Goal: Navigation & Orientation: Find specific page/section

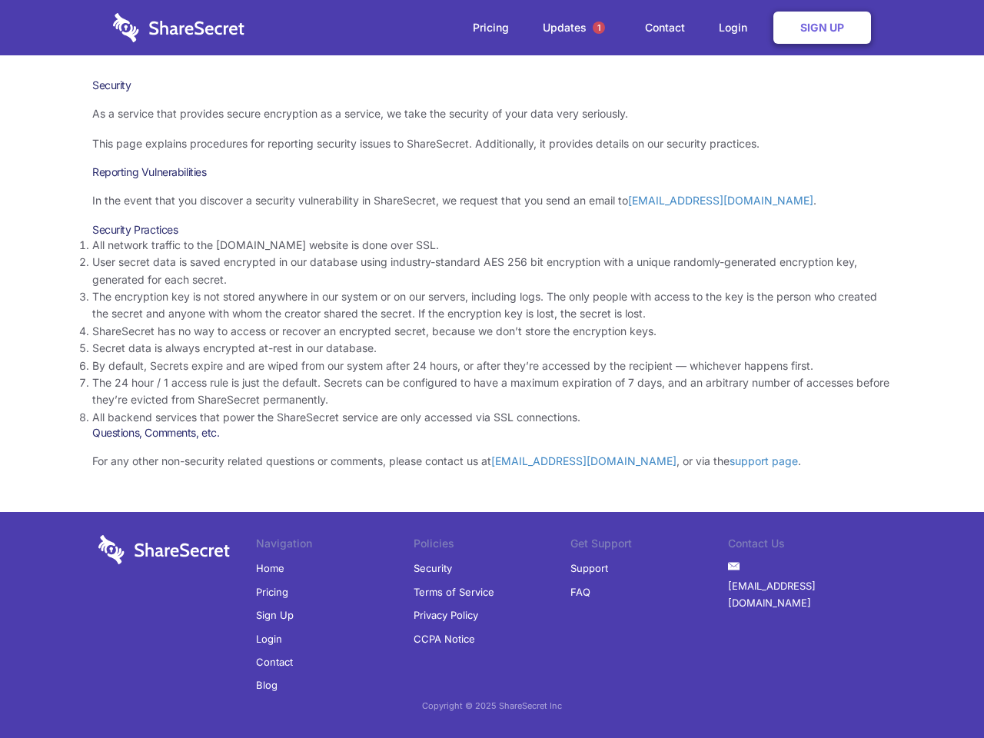
click at [492, 369] on li "By default, Secrets expire and are wiped from our system after 24 hours, or aft…" at bounding box center [491, 365] width 799 height 17
click at [599, 28] on span "1" at bounding box center [599, 28] width 12 height 12
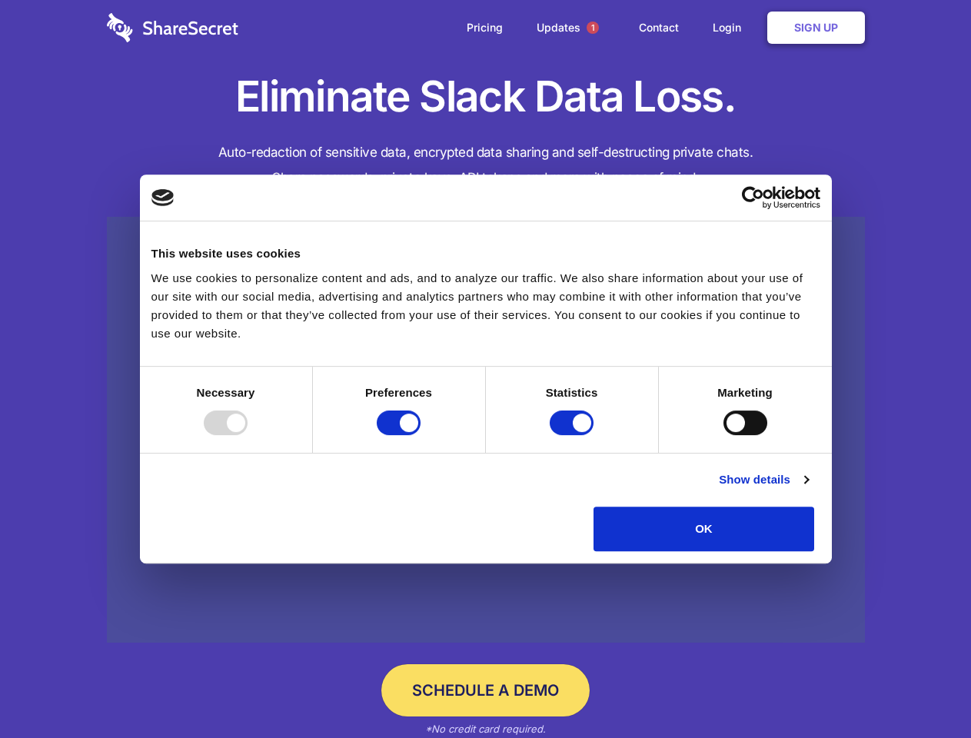
click at [247, 435] on div at bounding box center [226, 422] width 44 height 25
click at [420, 435] on input "Preferences" at bounding box center [399, 422] width 44 height 25
checkbox input "false"
click at [573, 435] on input "Statistics" at bounding box center [571, 422] width 44 height 25
checkbox input "false"
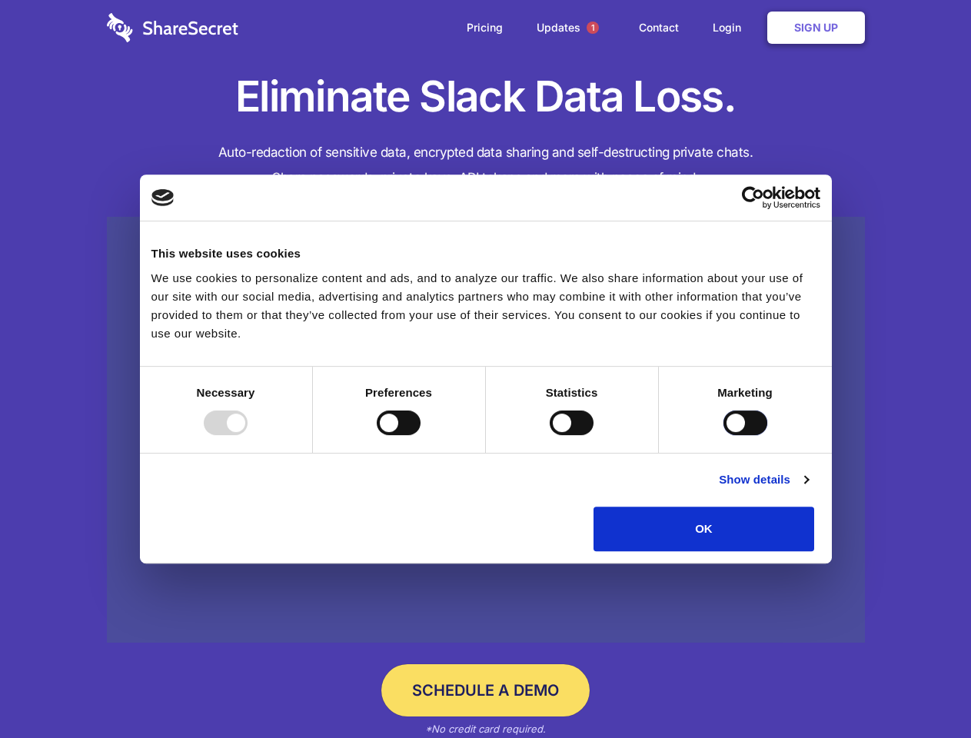
click at [723, 435] on input "Marketing" at bounding box center [745, 422] width 44 height 25
checkbox input "true"
click at [808, 489] on link "Show details" at bounding box center [763, 479] width 89 height 18
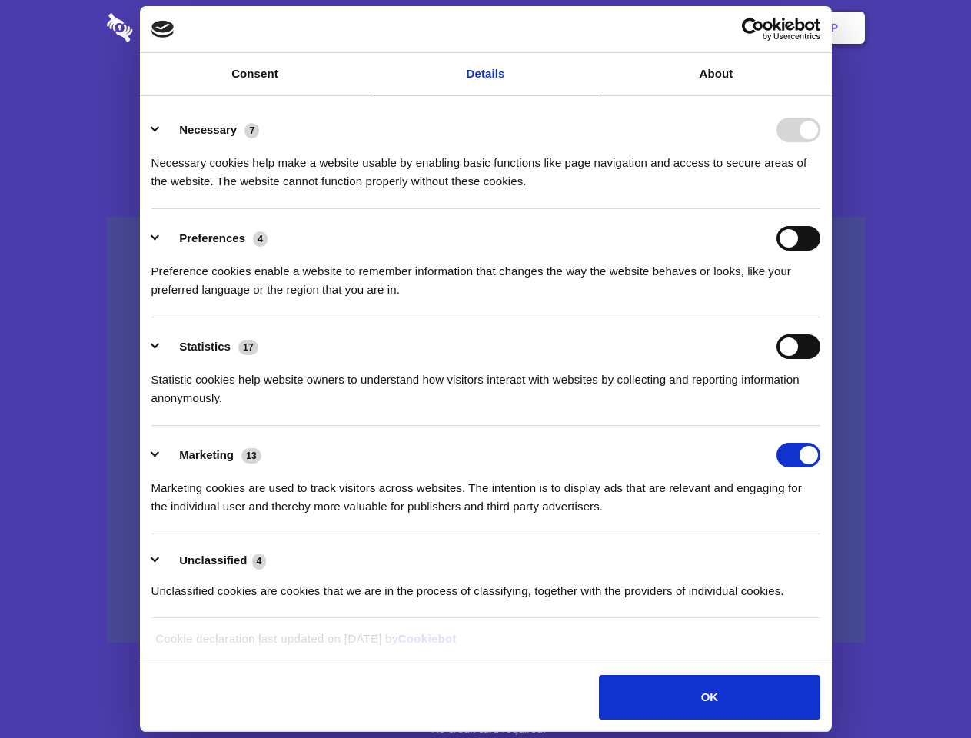
click at [820, 209] on li "Necessary 7 Necessary cookies help make a website usable by enabling basic func…" at bounding box center [485, 155] width 669 height 108
click at [592, 28] on span "1" at bounding box center [592, 28] width 12 height 12
